Goal: Information Seeking & Learning: Learn about a topic

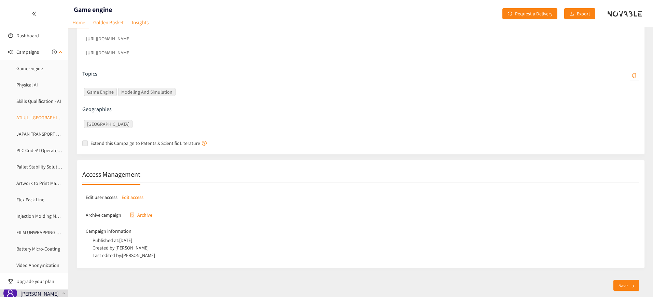
click at [20, 115] on link "ATLUL -[GEOGRAPHIC_DATA]" at bounding box center [44, 117] width 57 height 6
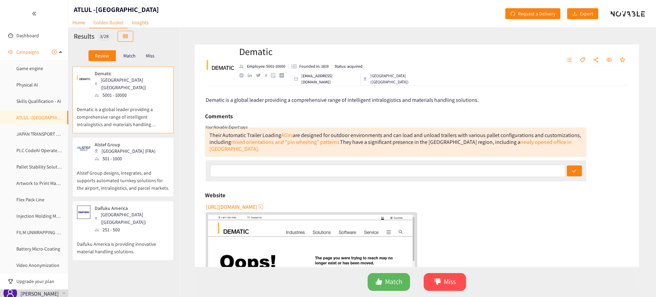
click at [127, 53] on p "Match" at bounding box center [129, 55] width 12 height 5
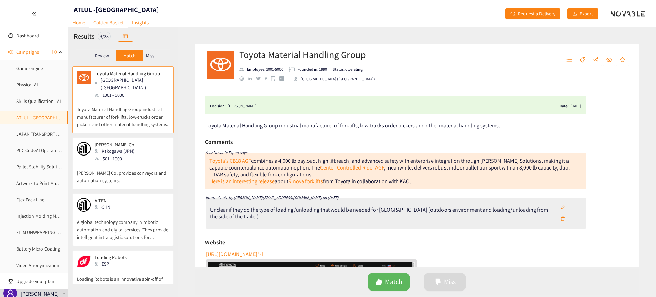
click at [126, 91] on div "1001 - 5000" at bounding box center [132, 95] width 74 height 8
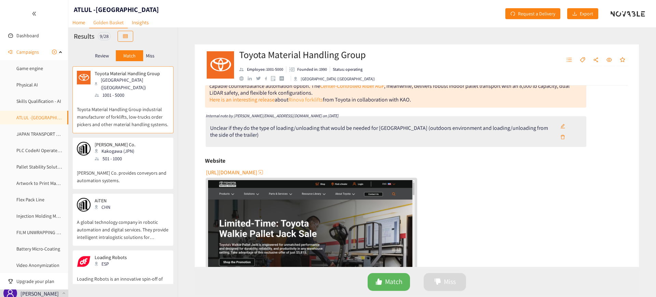
scroll to position [85, 0]
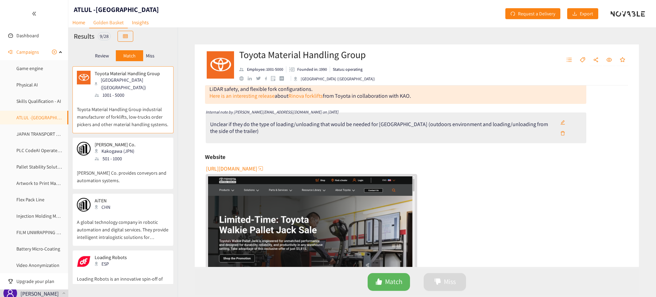
drag, startPoint x: 277, startPoint y: 169, endPoint x: 203, endPoint y: 169, distance: 74.5
click at [203, 169] on div "Decision: [PERSON_NAME] Date: [DATE] Toyota Material Handling Group industrial …" at bounding box center [417, 175] width 444 height 181
drag, startPoint x: 203, startPoint y: 168, endPoint x: 277, endPoint y: 172, distance: 74.2
click at [277, 172] on div "Decision: [PERSON_NAME] Date: [DATE] Toyota Material Handling Group industrial …" at bounding box center [417, 175] width 444 height 181
click at [257, 167] on span "[URL][DOMAIN_NAME]" at bounding box center [231, 168] width 51 height 9
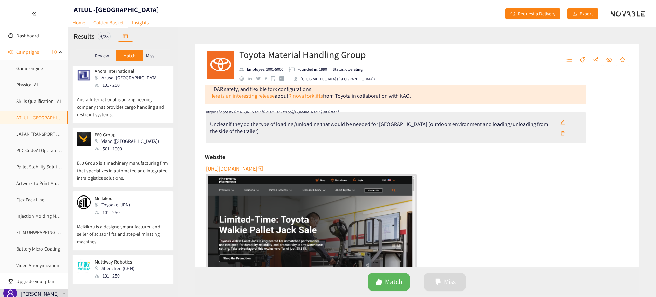
scroll to position [248, 0]
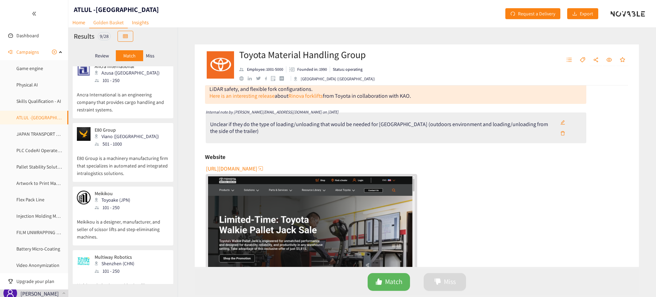
click at [116, 267] on div "101 - 250" at bounding box center [117, 271] width 44 height 8
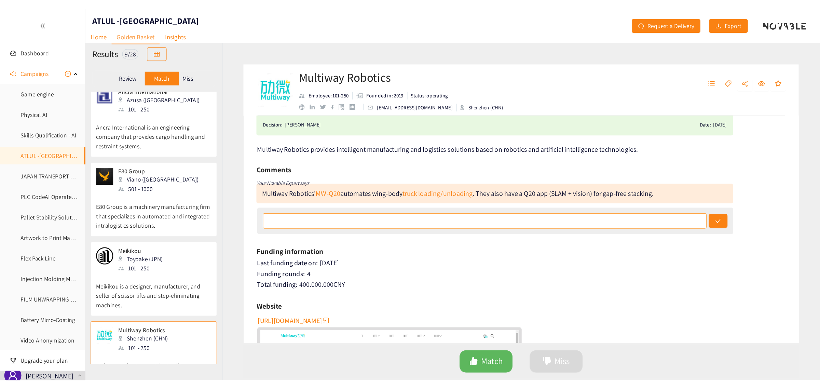
scroll to position [0, 0]
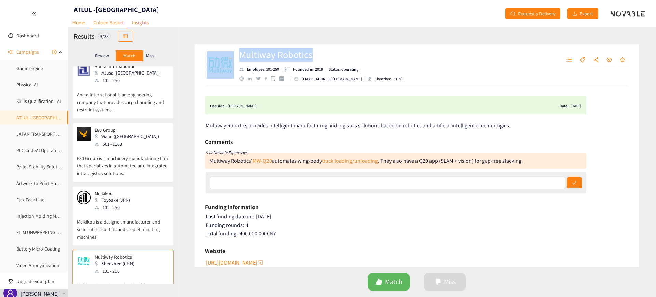
drag, startPoint x: 320, startPoint y: 54, endPoint x: 221, endPoint y: 53, distance: 99.0
click at [221, 55] on div "Multiway Robotics Employee: 101-250 Founded in: 2019 Status: operating [EMAIL_A…" at bounding box center [332, 65] width 254 height 20
copy div "Multiway Robotics"
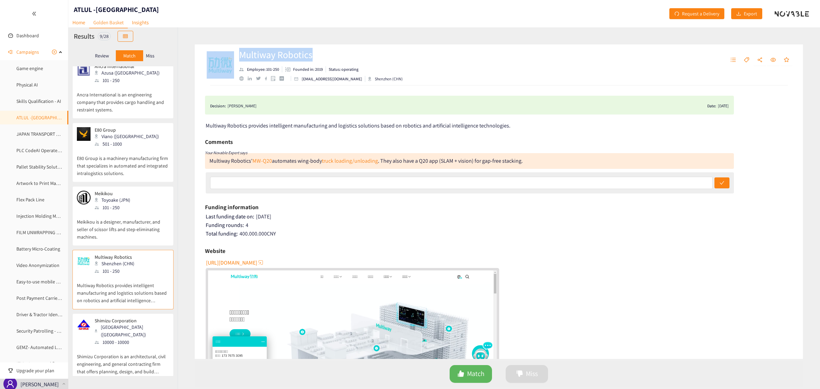
scroll to position [242, 0]
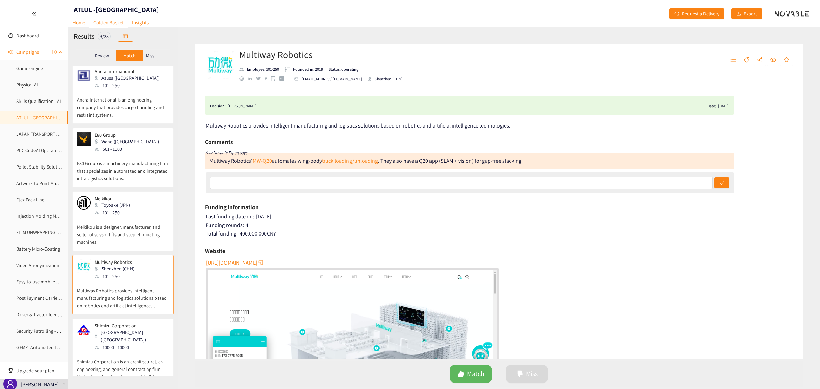
click at [108, 57] on p "Review" at bounding box center [102, 55] width 14 height 5
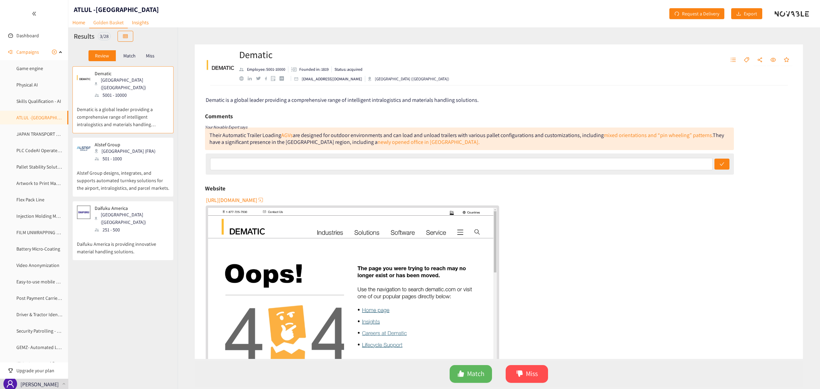
click at [135, 146] on div "Alstef Group [GEOGRAPHIC_DATA] (FRA) 501 - 1000 Alstef Group designs, integrate…" at bounding box center [122, 166] width 101 height 59
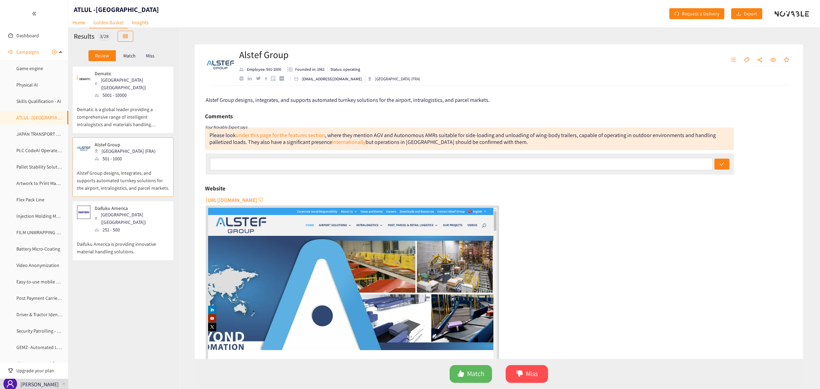
click at [126, 233] on p "Daifuku America is providing innovative material handling solutions." at bounding box center [123, 244] width 92 height 22
